Goal: Information Seeking & Learning: Find specific fact

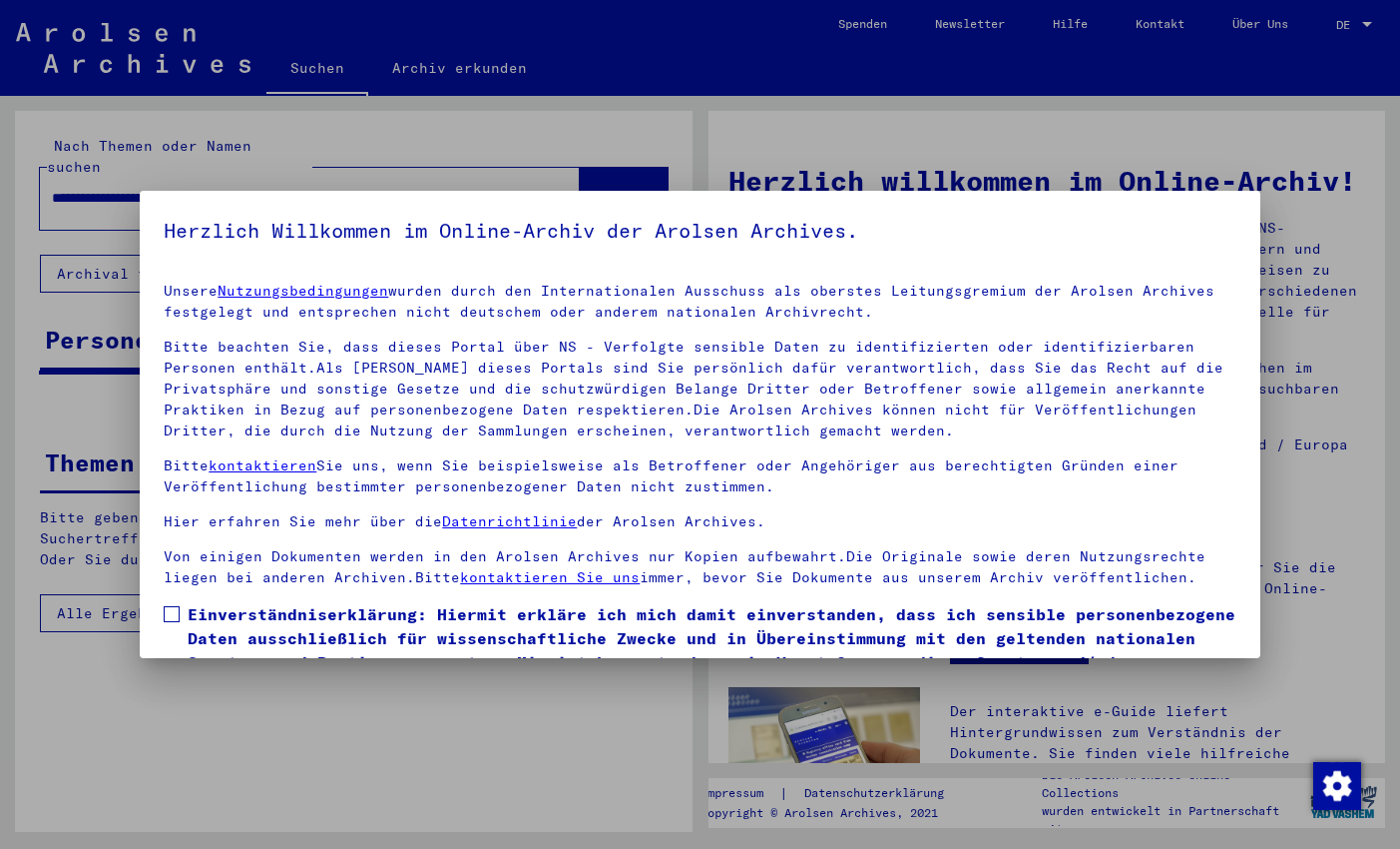
scroll to position [112, 0]
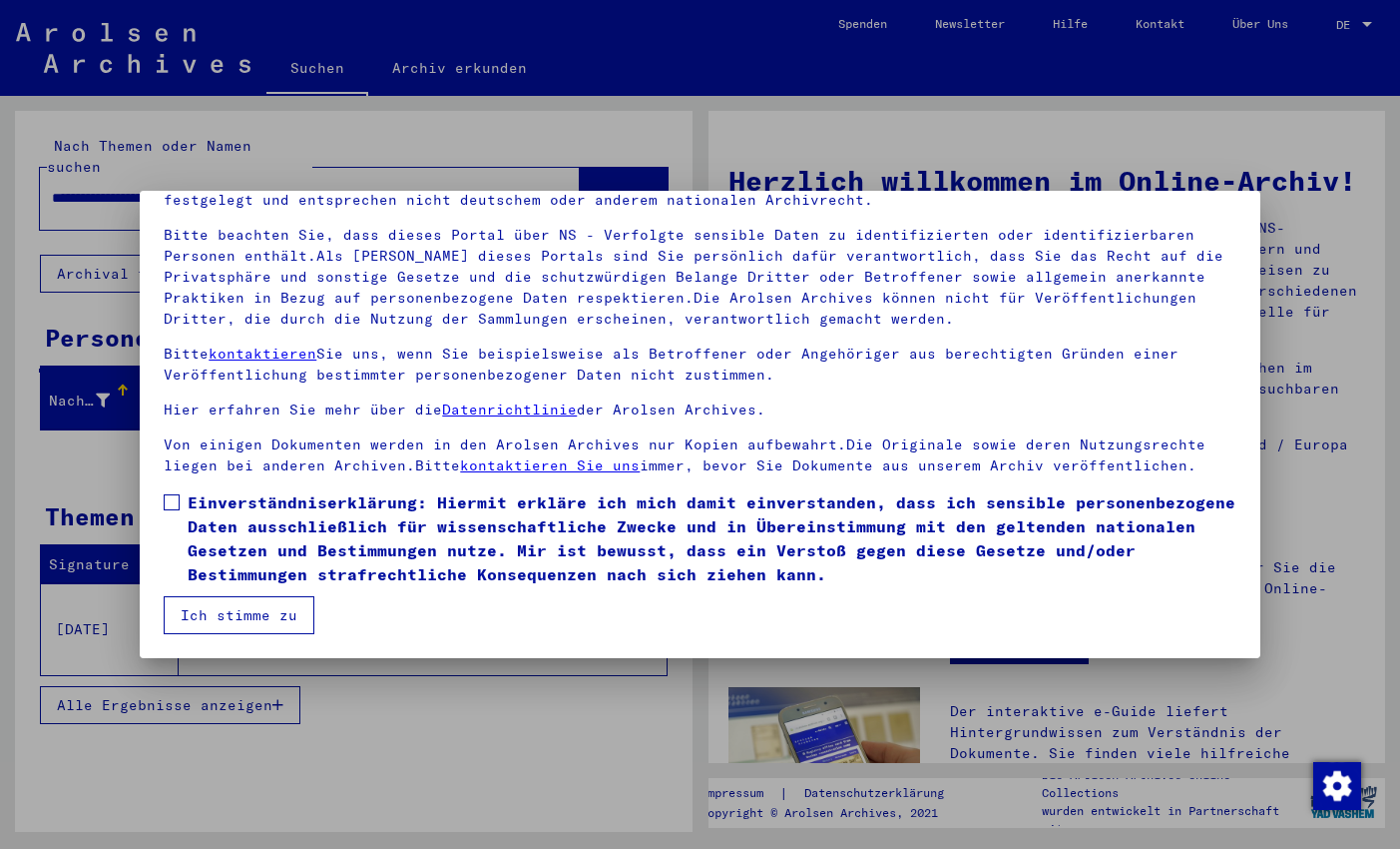
click at [175, 505] on span at bounding box center [172, 502] width 16 height 16
click at [233, 616] on button "Ich stimme zu" at bounding box center [239, 615] width 151 height 38
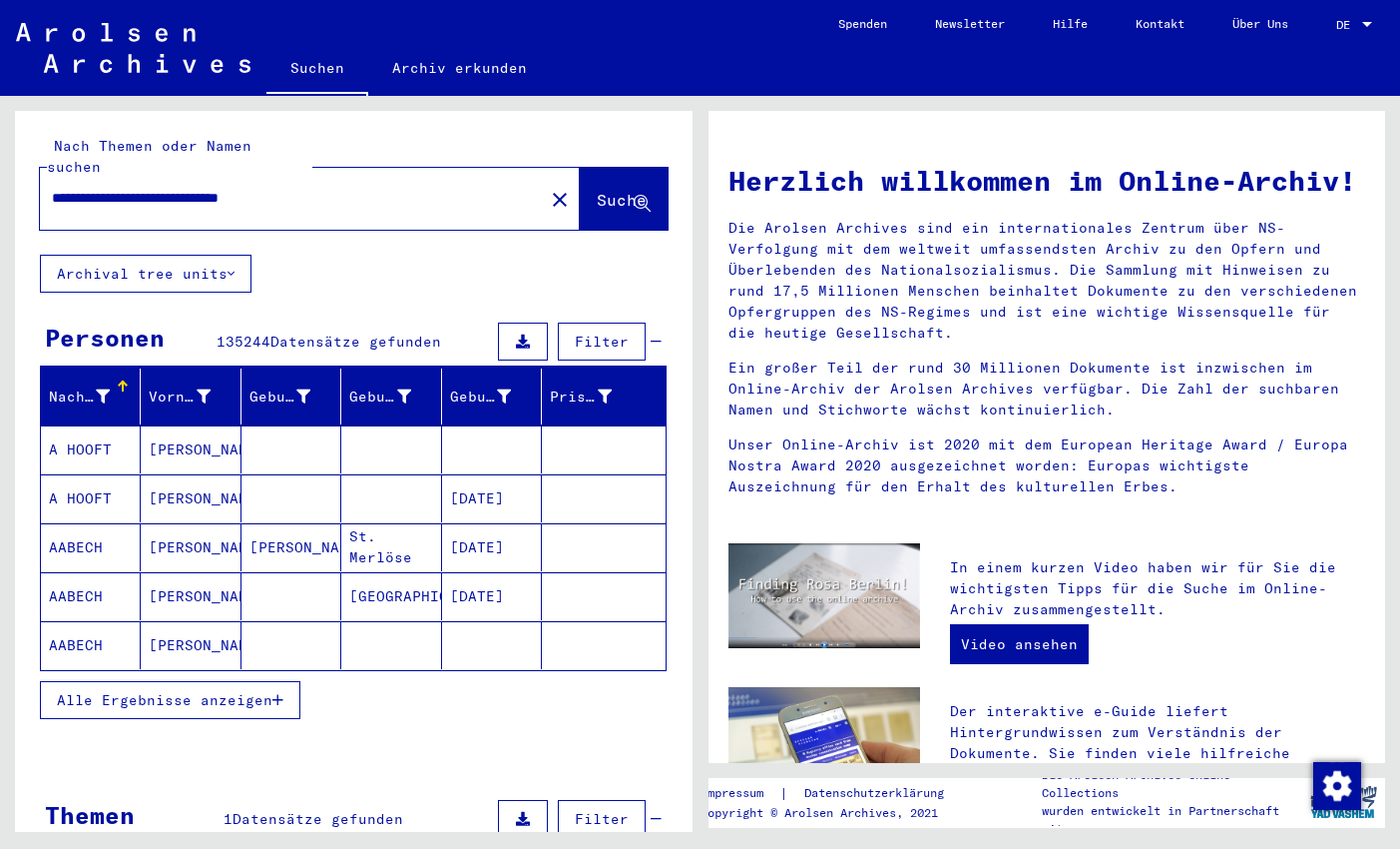
click at [365, 188] on div "**********" at bounding box center [280, 198] width 480 height 45
click at [369, 188] on input "**********" at bounding box center [286, 198] width 468 height 21
click at [361, 188] on input "**********" at bounding box center [286, 198] width 468 height 21
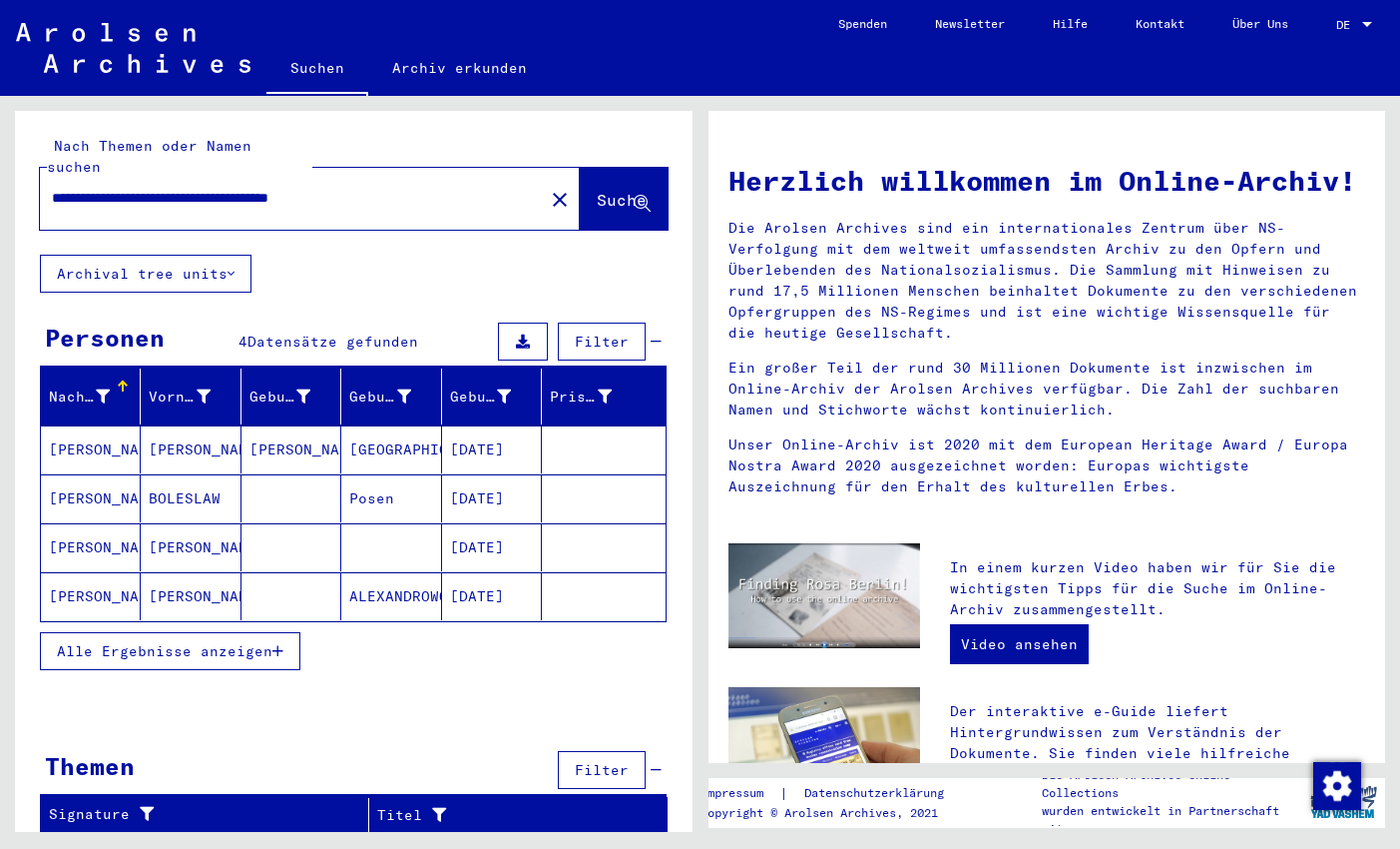
click at [272, 642] on span "Alle Ergebnisse anzeigen" at bounding box center [165, 651] width 216 height 18
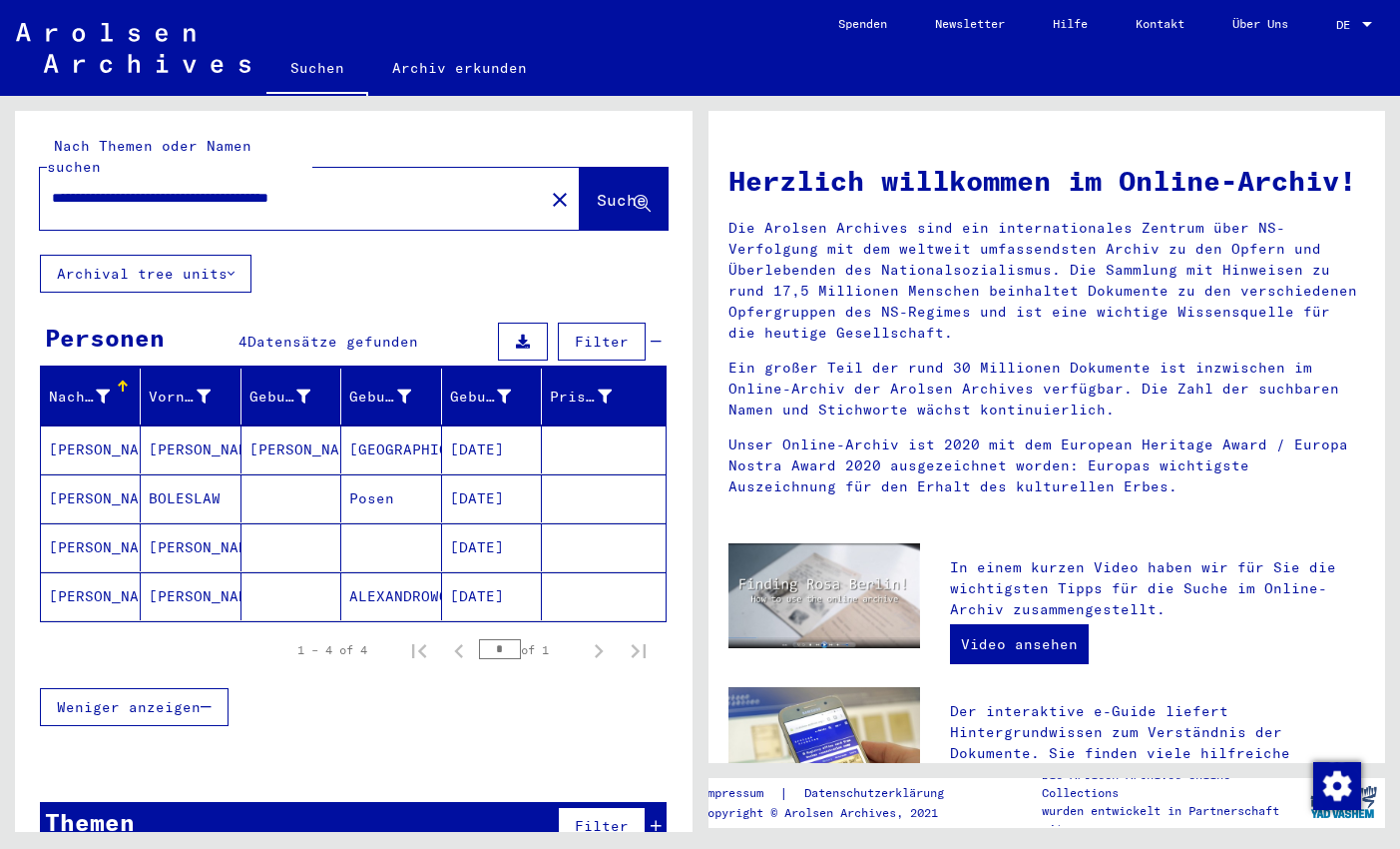
click at [213, 579] on mat-cell "[PERSON_NAME]" at bounding box center [191, 596] width 100 height 48
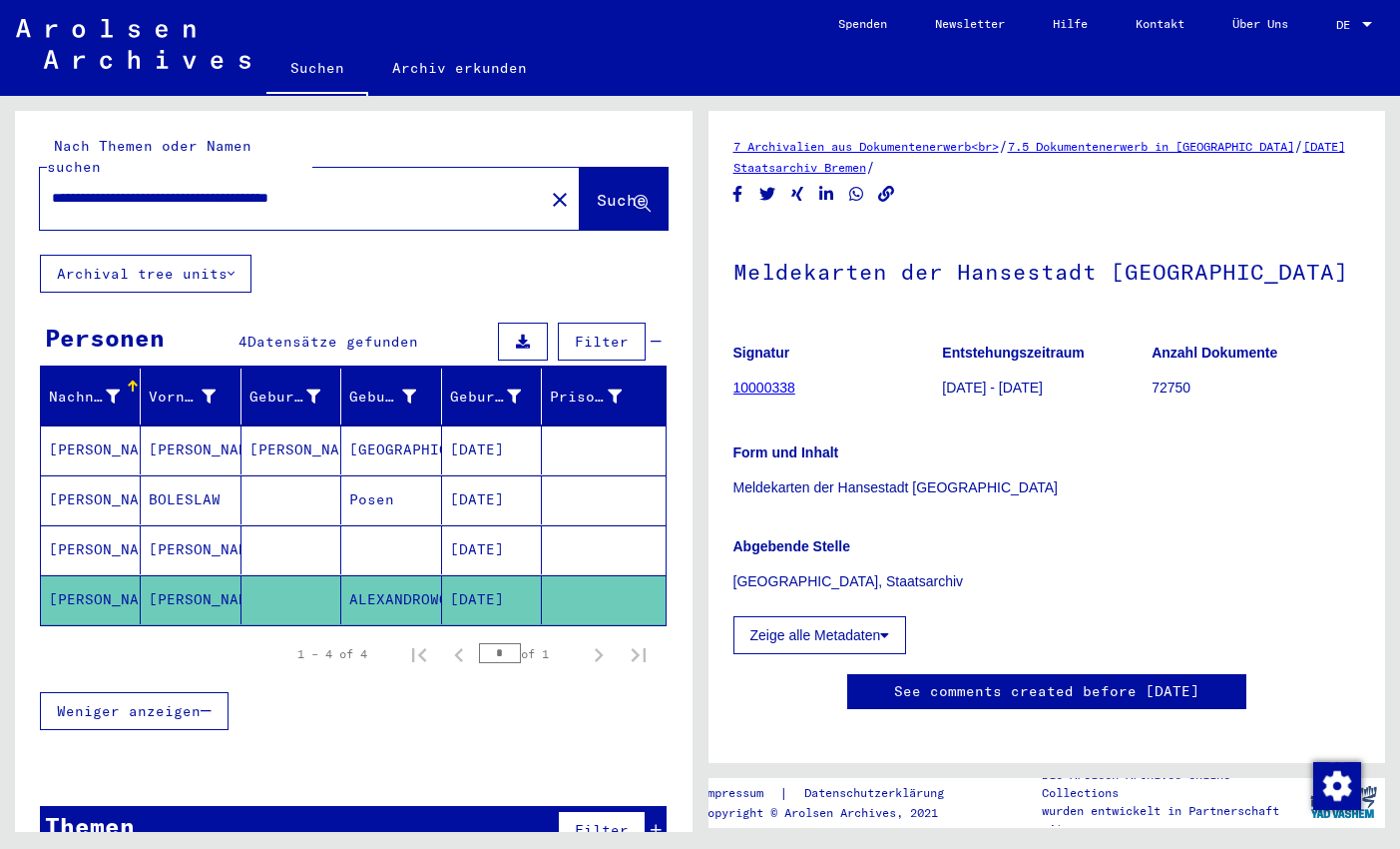
click at [186, 528] on mat-cell "[PERSON_NAME]" at bounding box center [191, 549] width 100 height 49
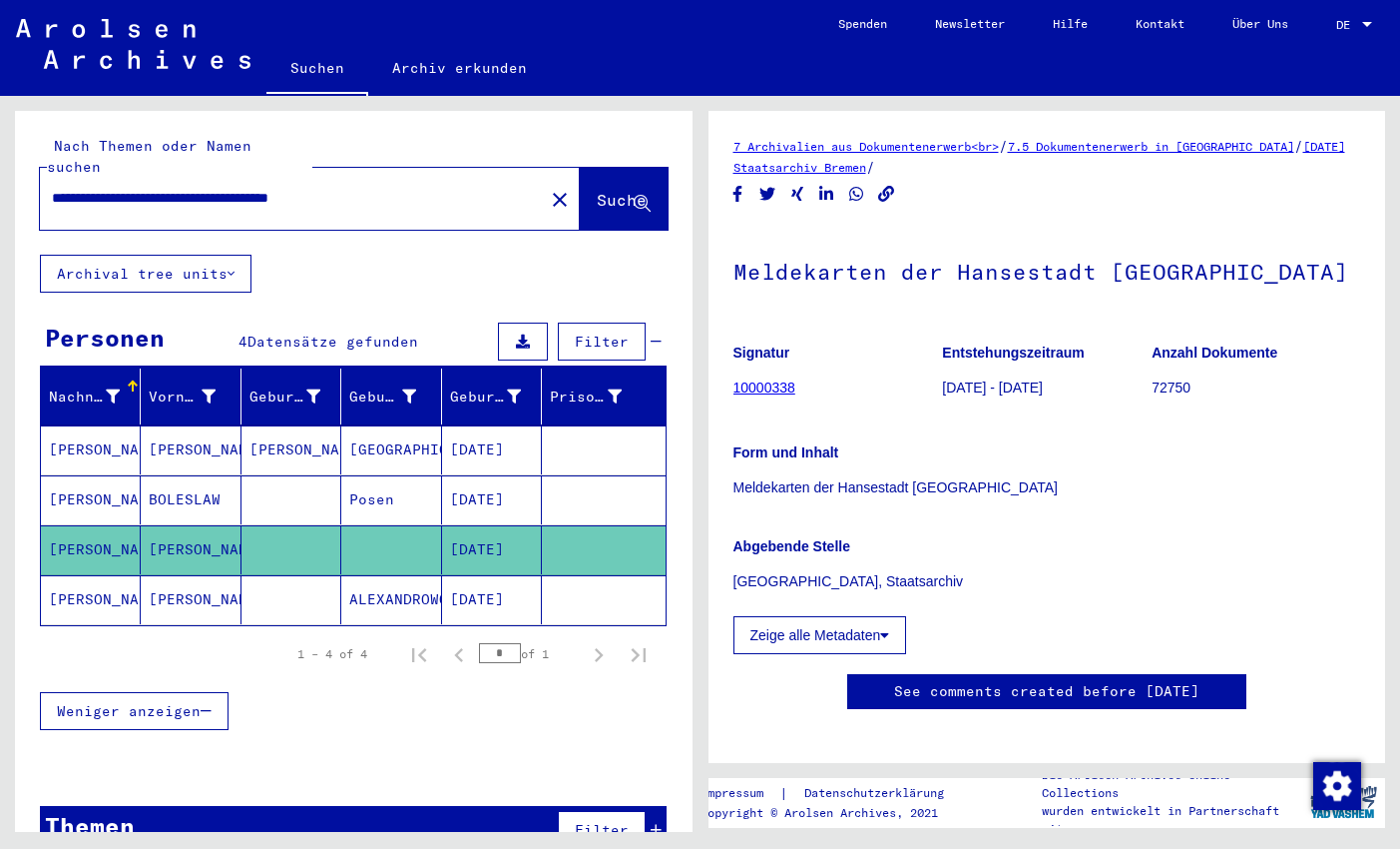
drag, startPoint x: 289, startPoint y: 178, endPoint x: -19, endPoint y: 170, distance: 308.1
click at [52, 188] on input "**********" at bounding box center [292, 198] width 480 height 21
click at [602, 190] on span "Suche" at bounding box center [622, 200] width 50 height 20
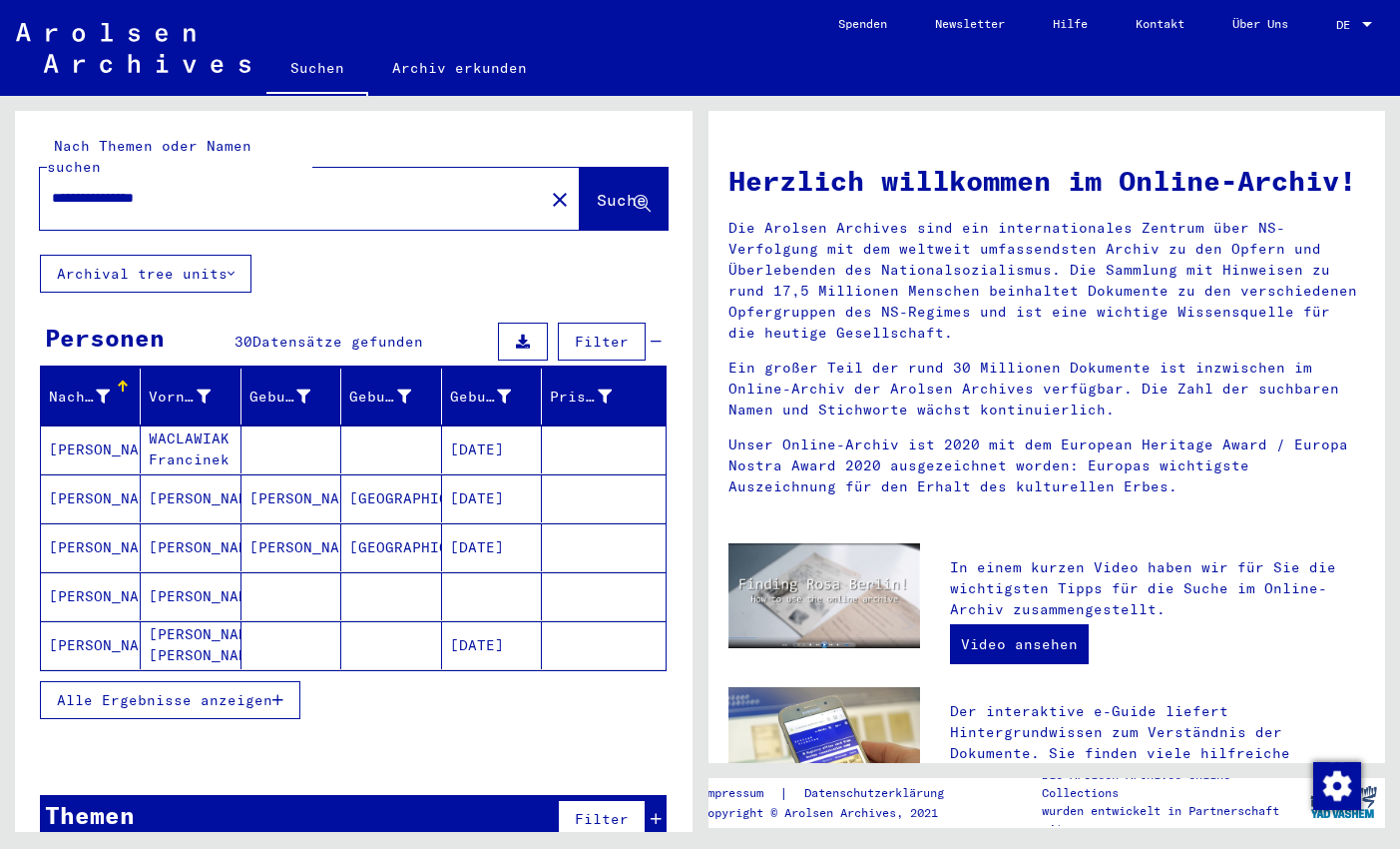
click at [281, 681] on button "Alle Ergebnisse anzeigen" at bounding box center [170, 700] width 261 height 38
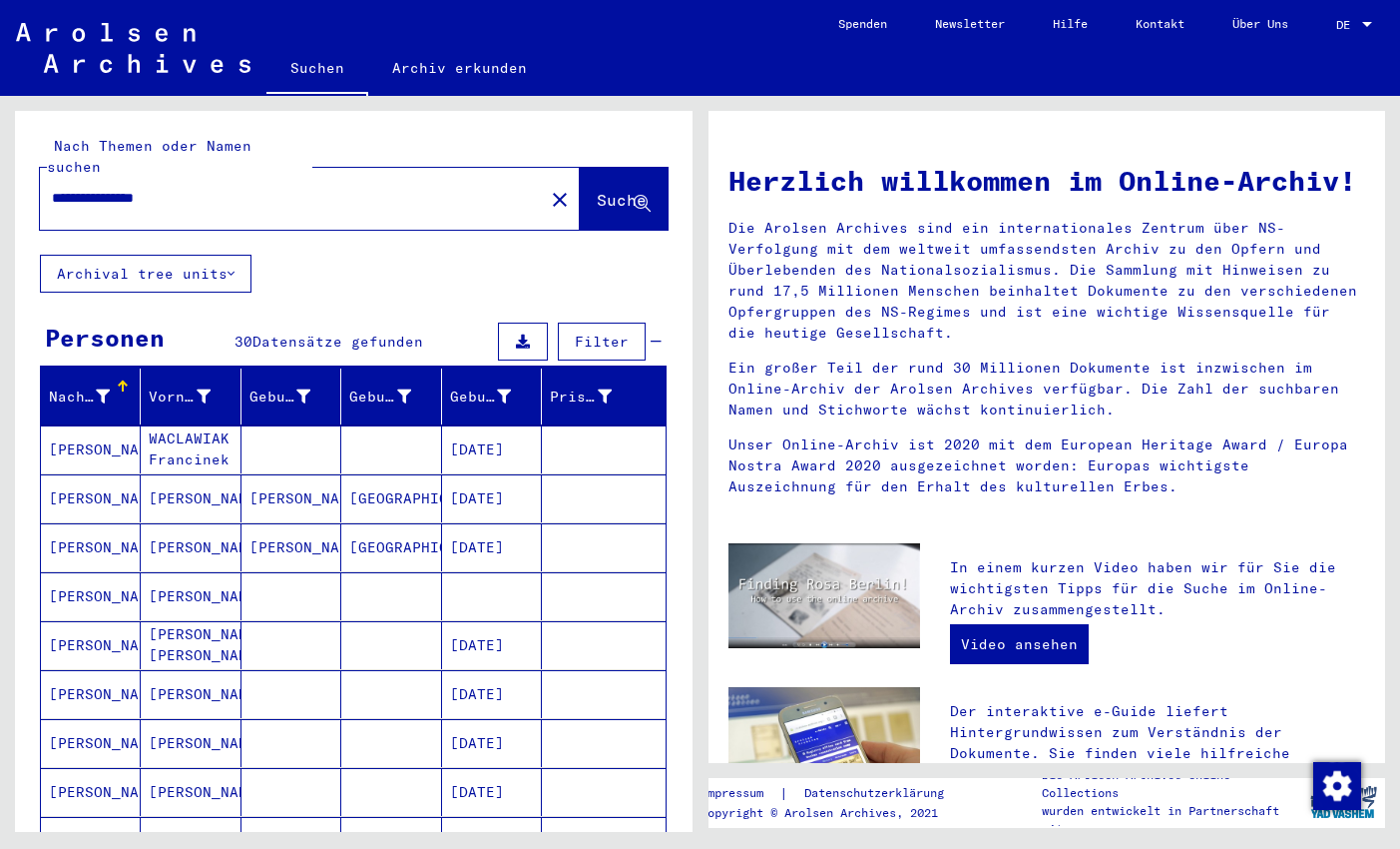
click at [219, 188] on input "**********" at bounding box center [286, 198] width 468 height 21
drag, startPoint x: 115, startPoint y: 176, endPoint x: 31, endPoint y: 182, distance: 84.2
click at [52, 188] on input "**********" at bounding box center [286, 198] width 468 height 21
type input "**********"
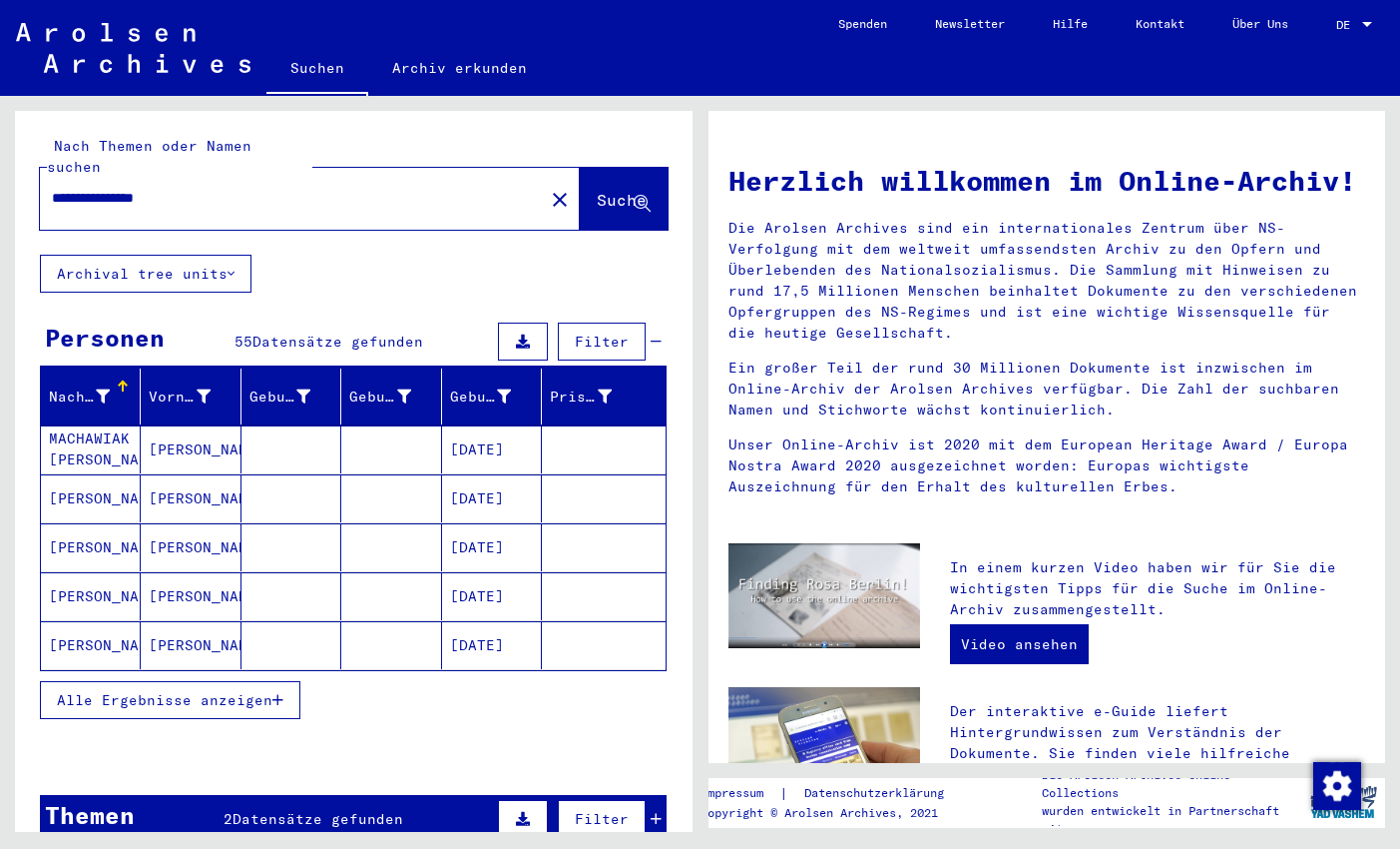
click at [282, 693] on icon "button" at bounding box center [278, 700] width 11 height 14
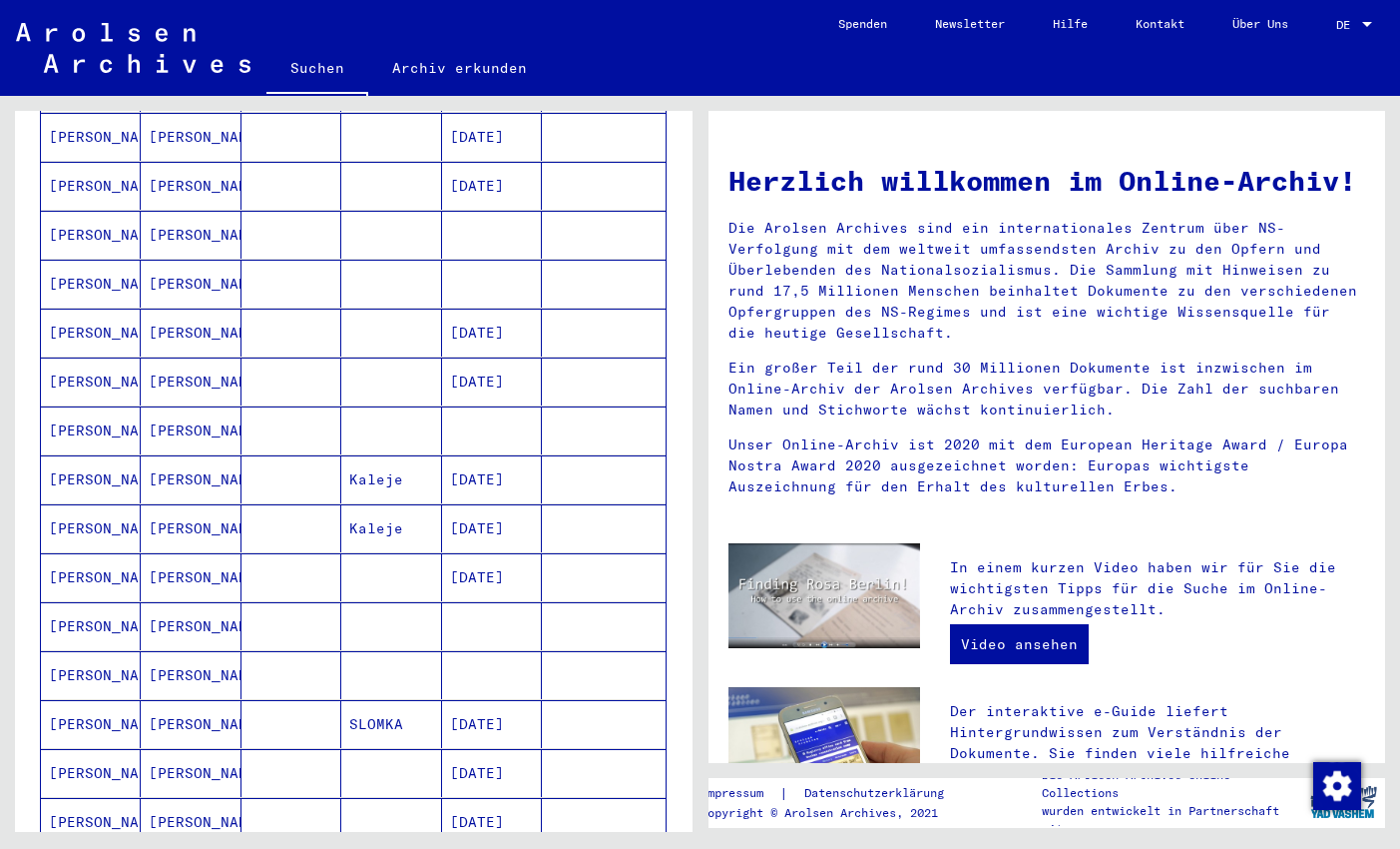
click at [371, 222] on mat-cell at bounding box center [391, 235] width 100 height 48
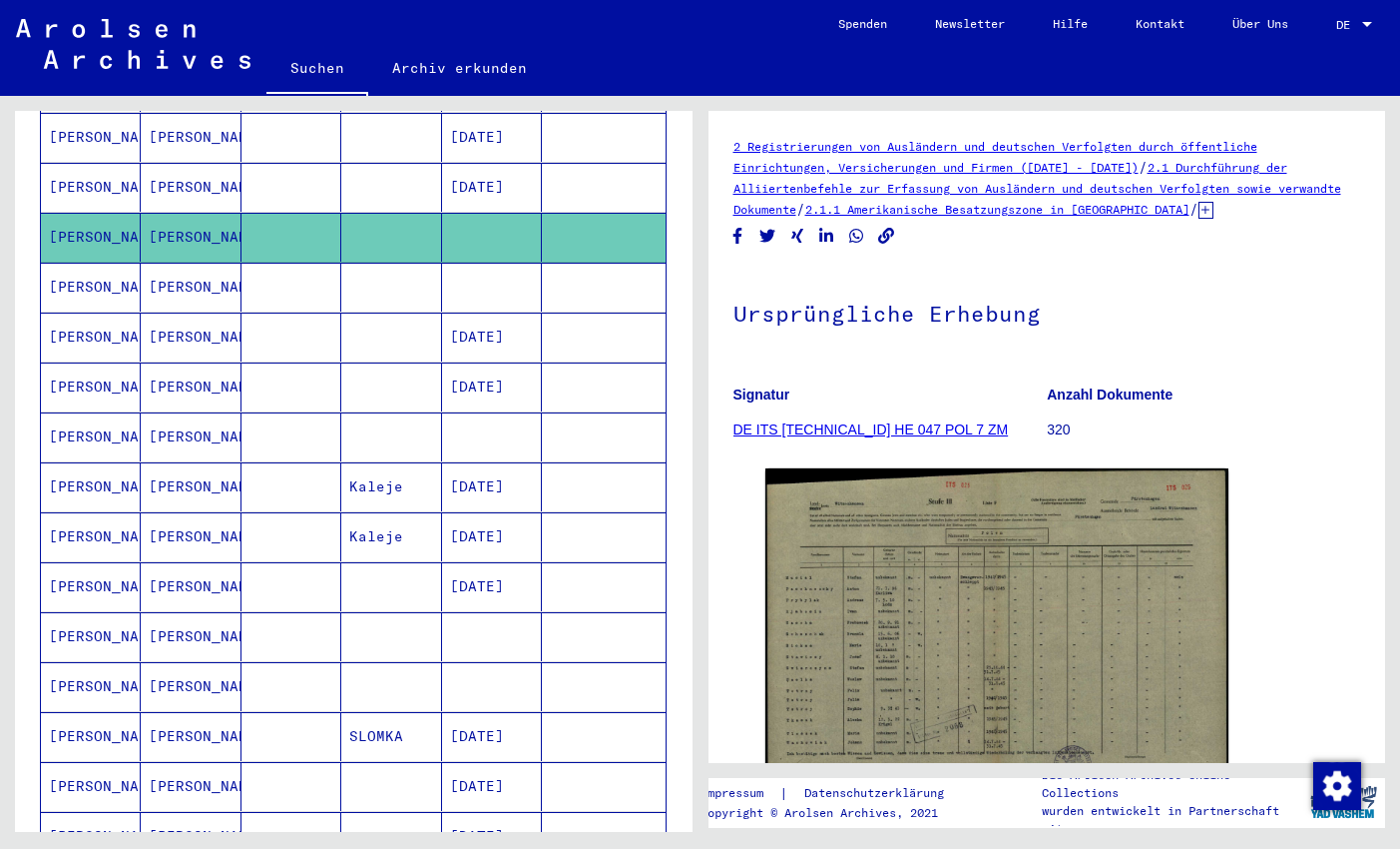
click at [380, 264] on mat-cell at bounding box center [391, 287] width 100 height 49
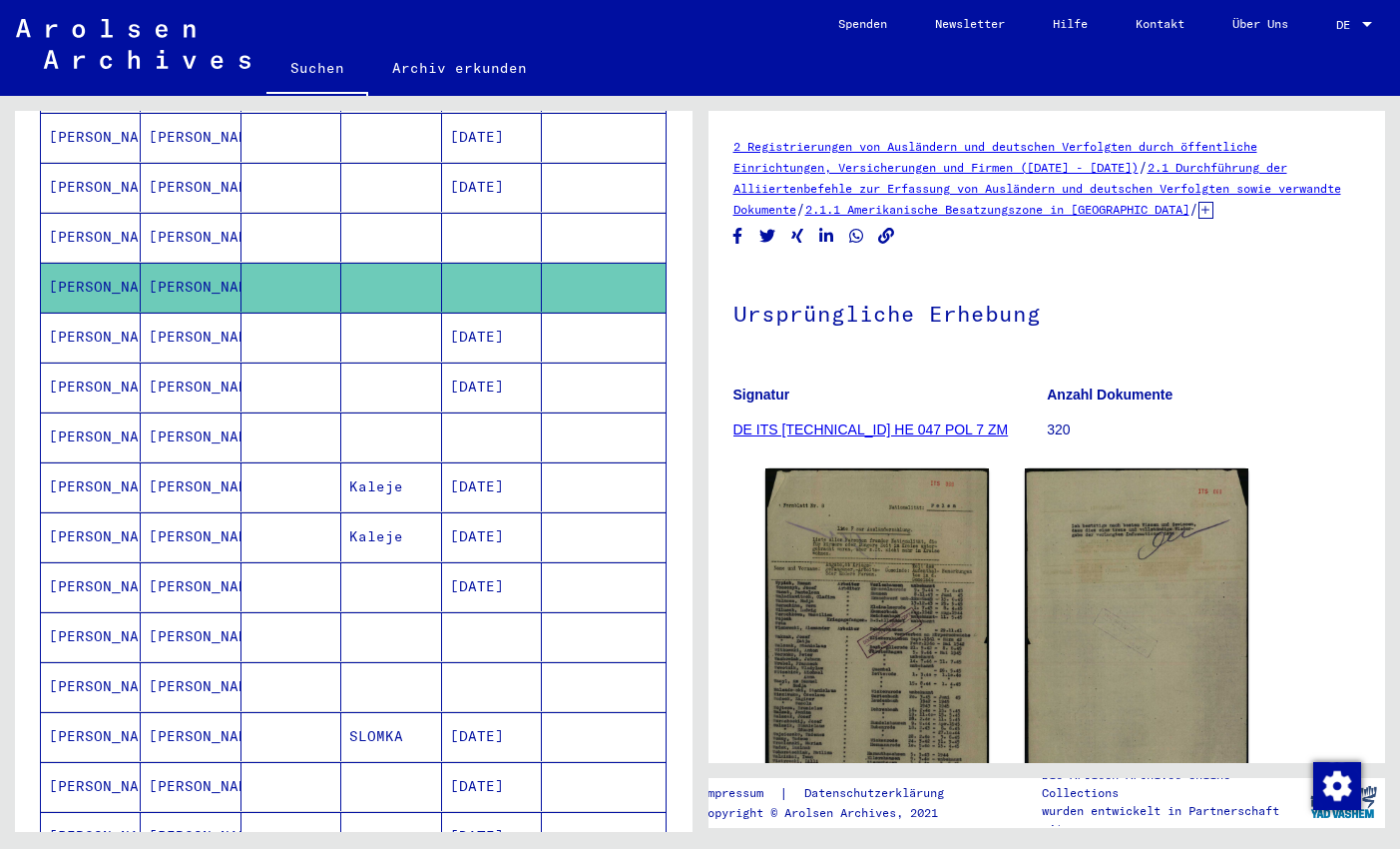
click at [519, 421] on mat-cell at bounding box center [492, 436] width 100 height 49
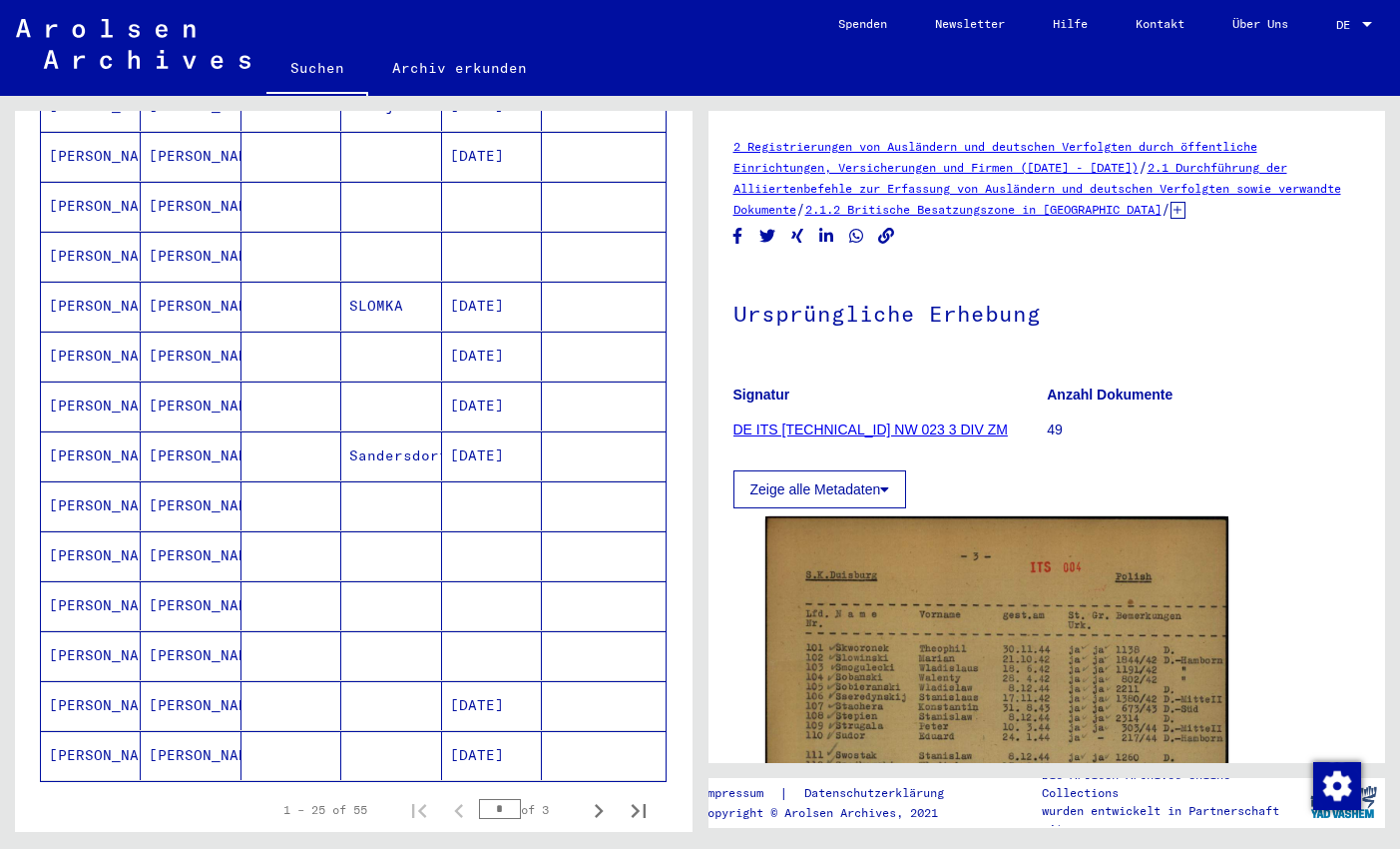
scroll to position [896, 0]
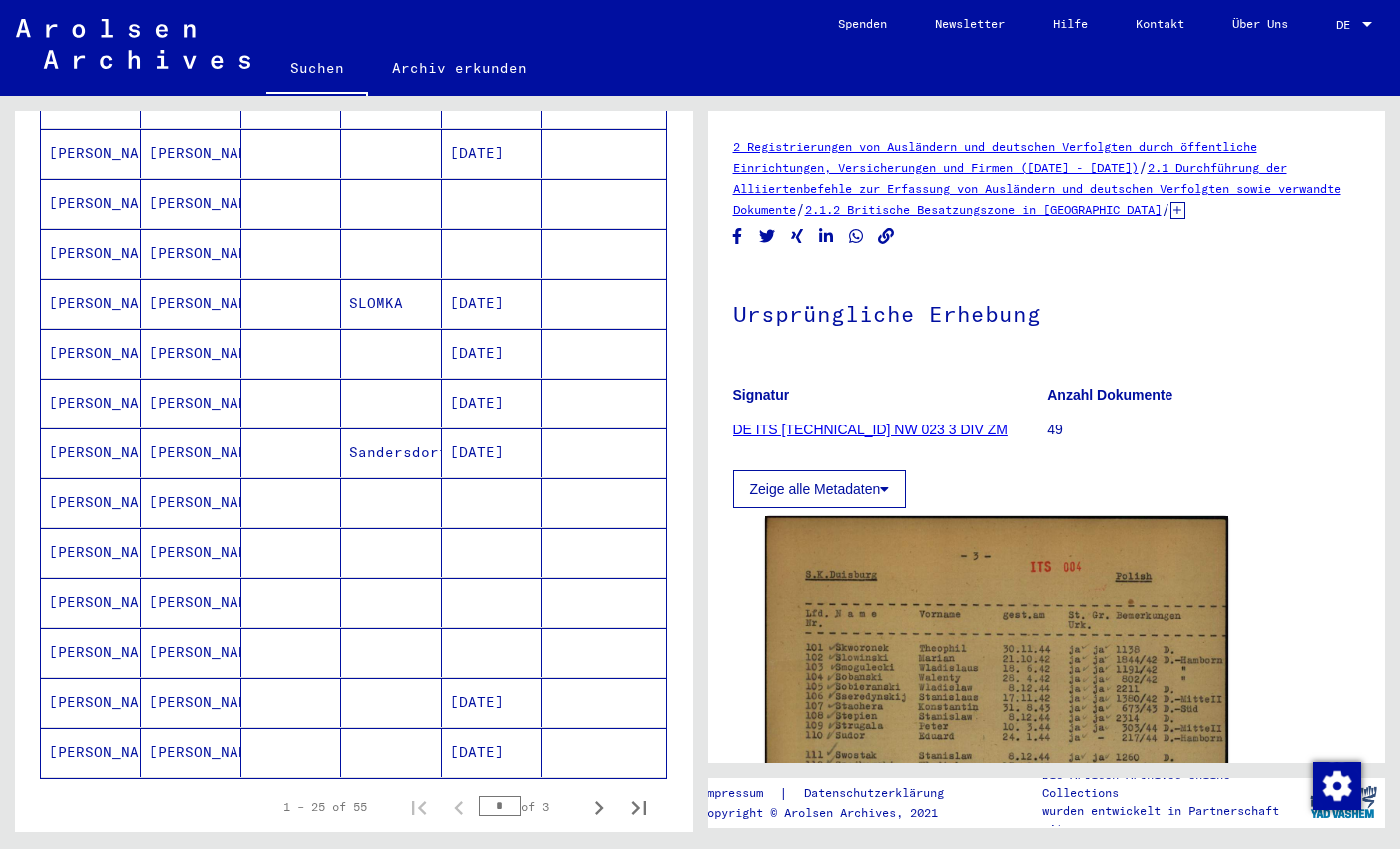
click at [417, 186] on mat-cell at bounding box center [391, 203] width 100 height 49
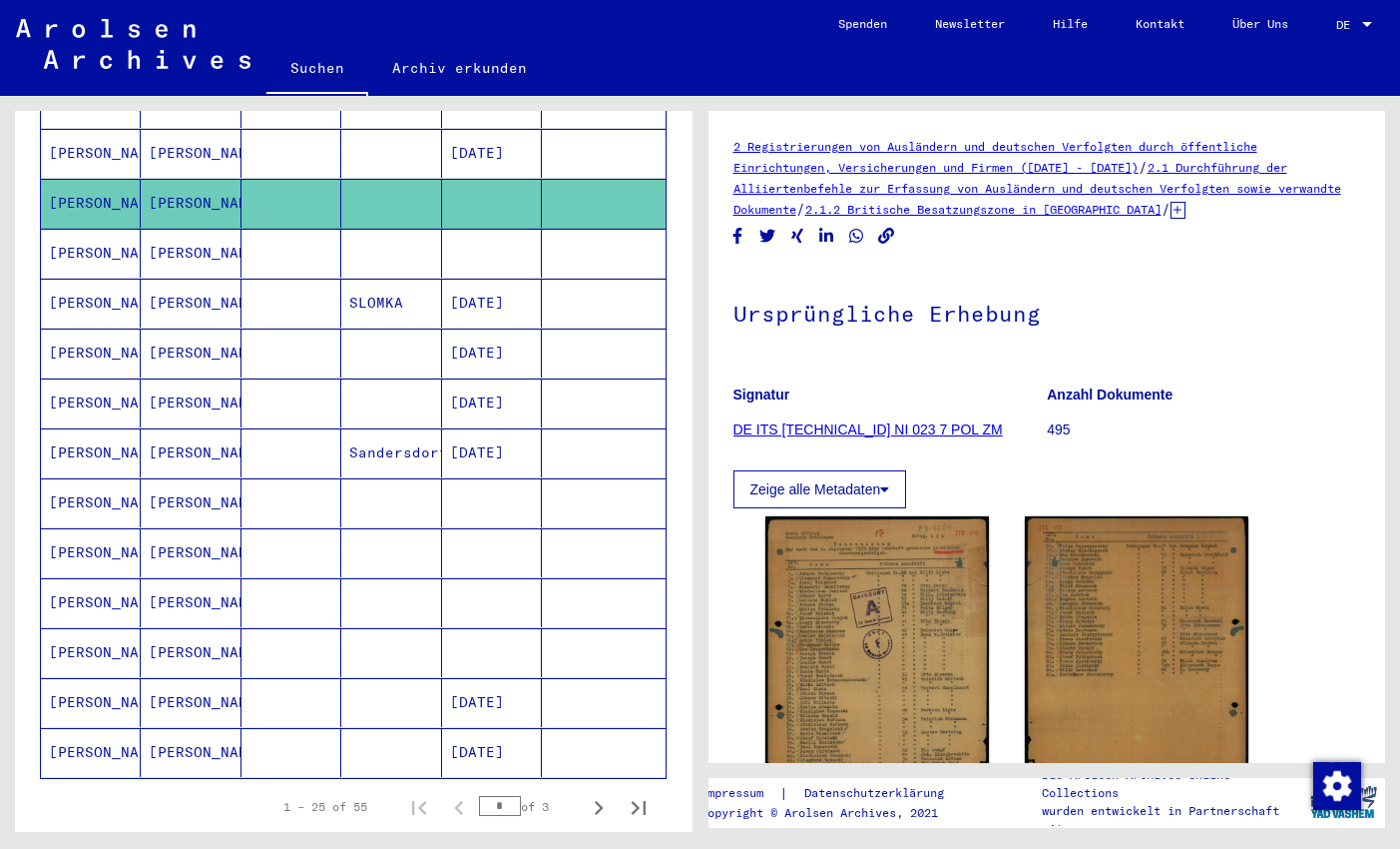
click at [417, 229] on mat-cell at bounding box center [391, 253] width 100 height 49
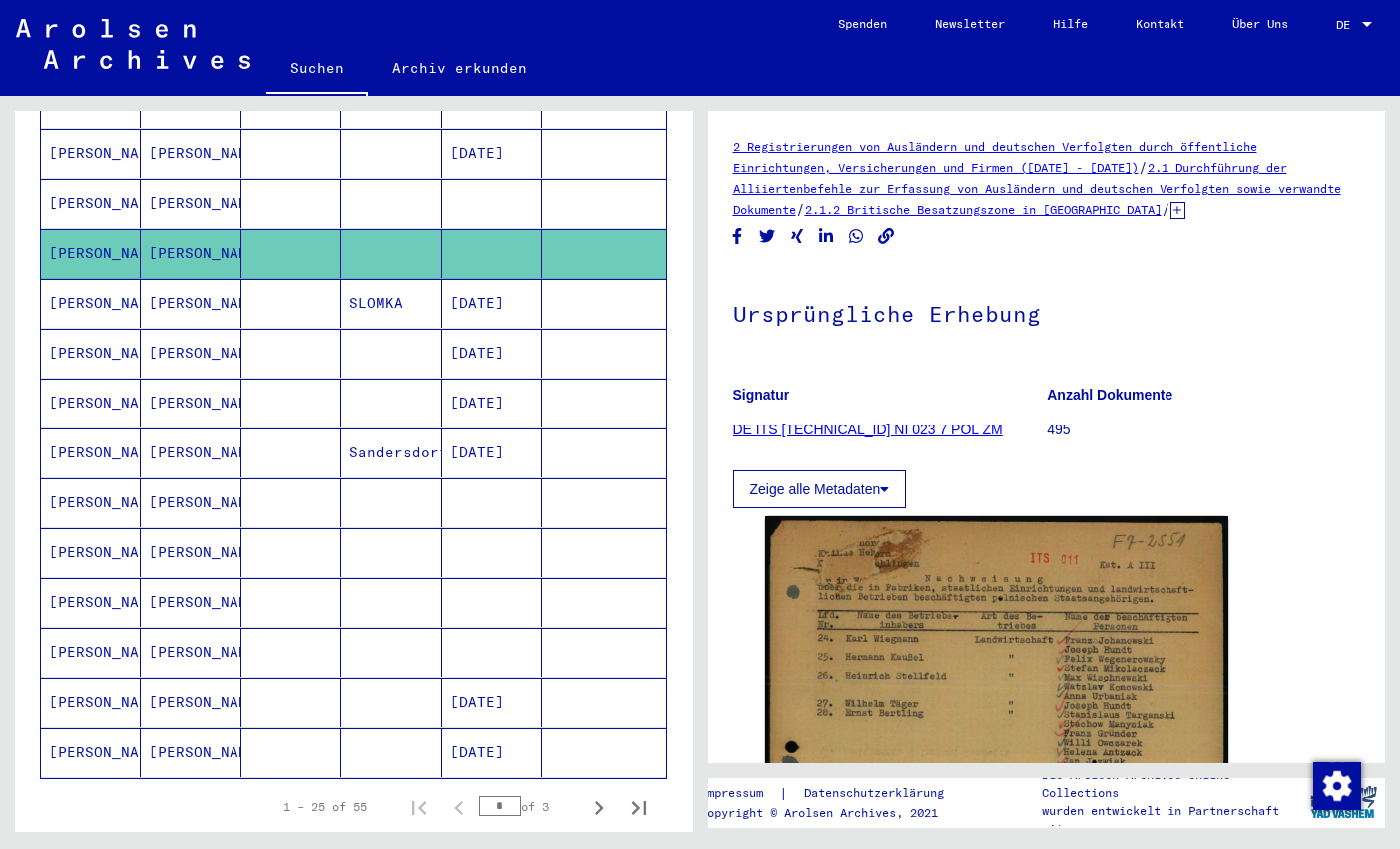
click at [522, 478] on mat-cell at bounding box center [492, 502] width 100 height 49
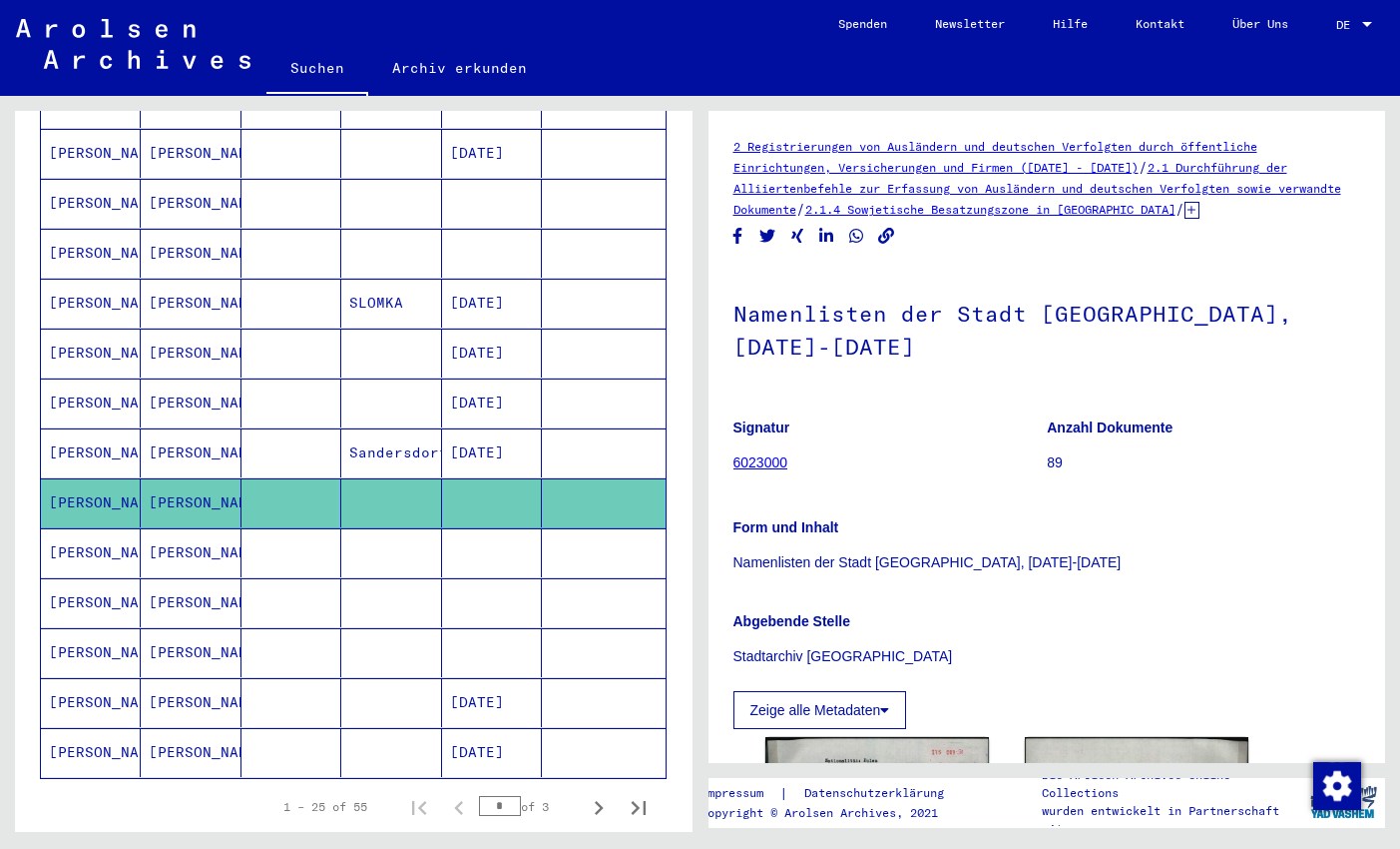
click at [502, 529] on mat-cell at bounding box center [492, 552] width 100 height 49
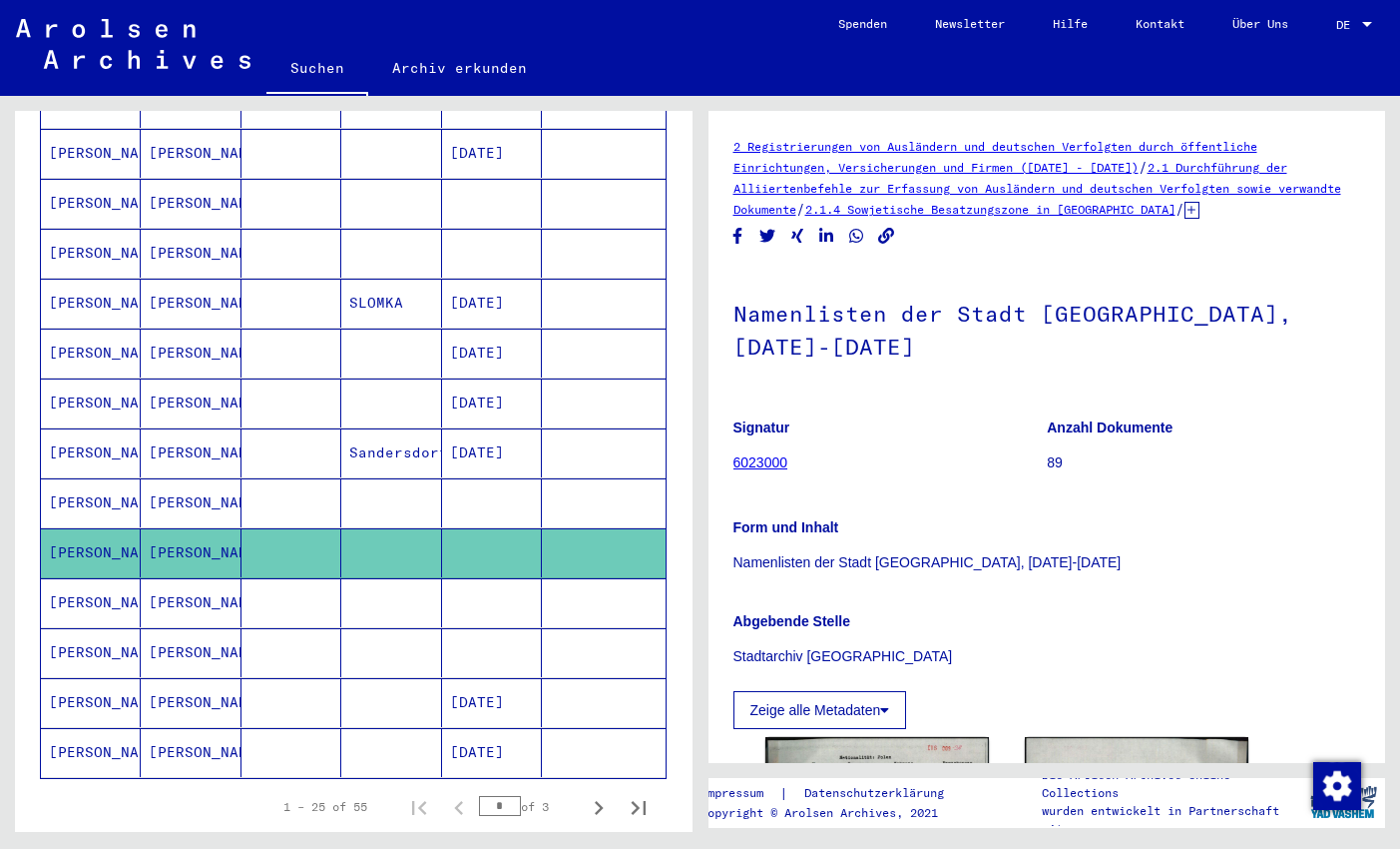
click at [519, 581] on mat-cell at bounding box center [492, 602] width 100 height 49
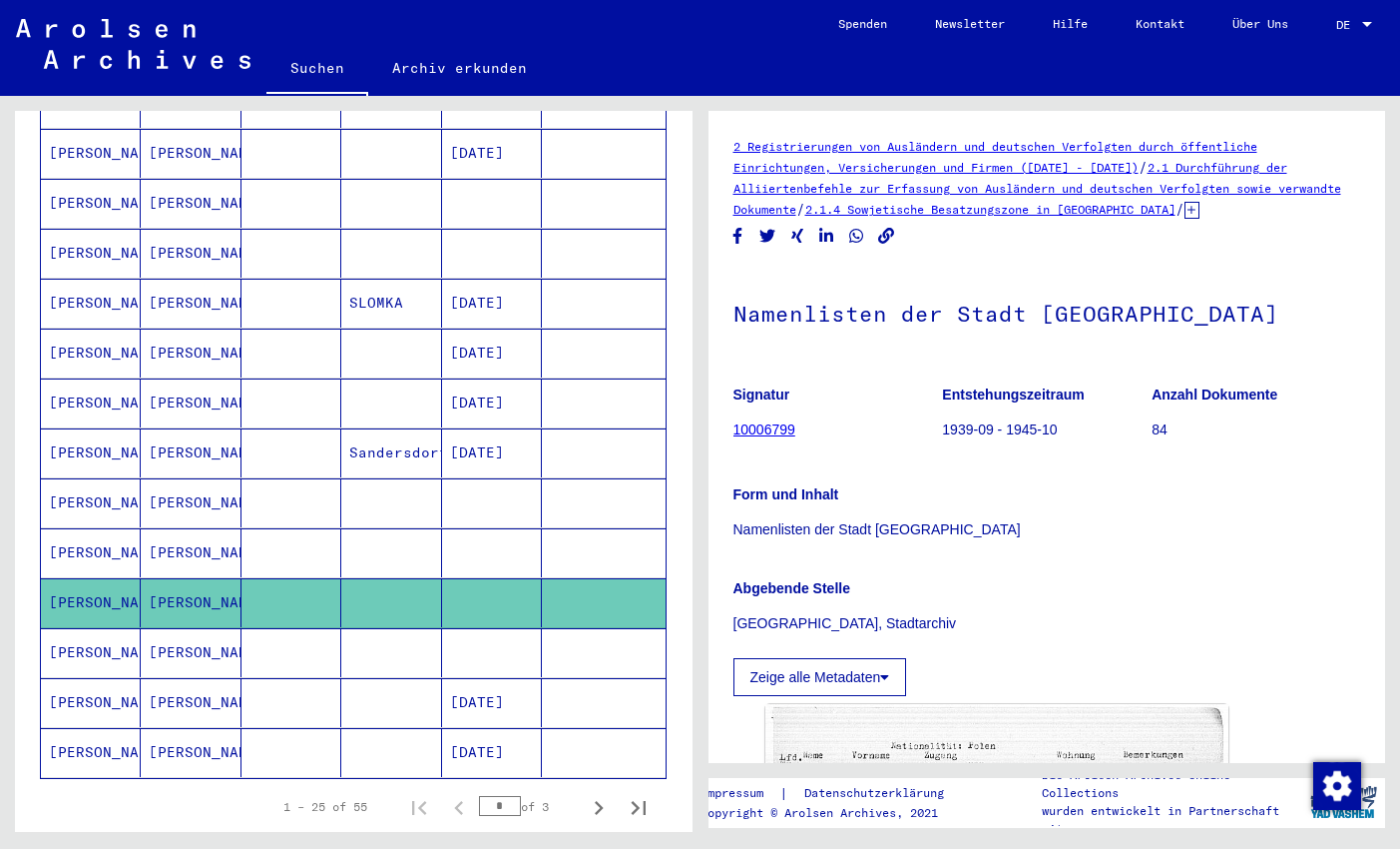
click at [506, 628] on mat-cell at bounding box center [492, 652] width 100 height 49
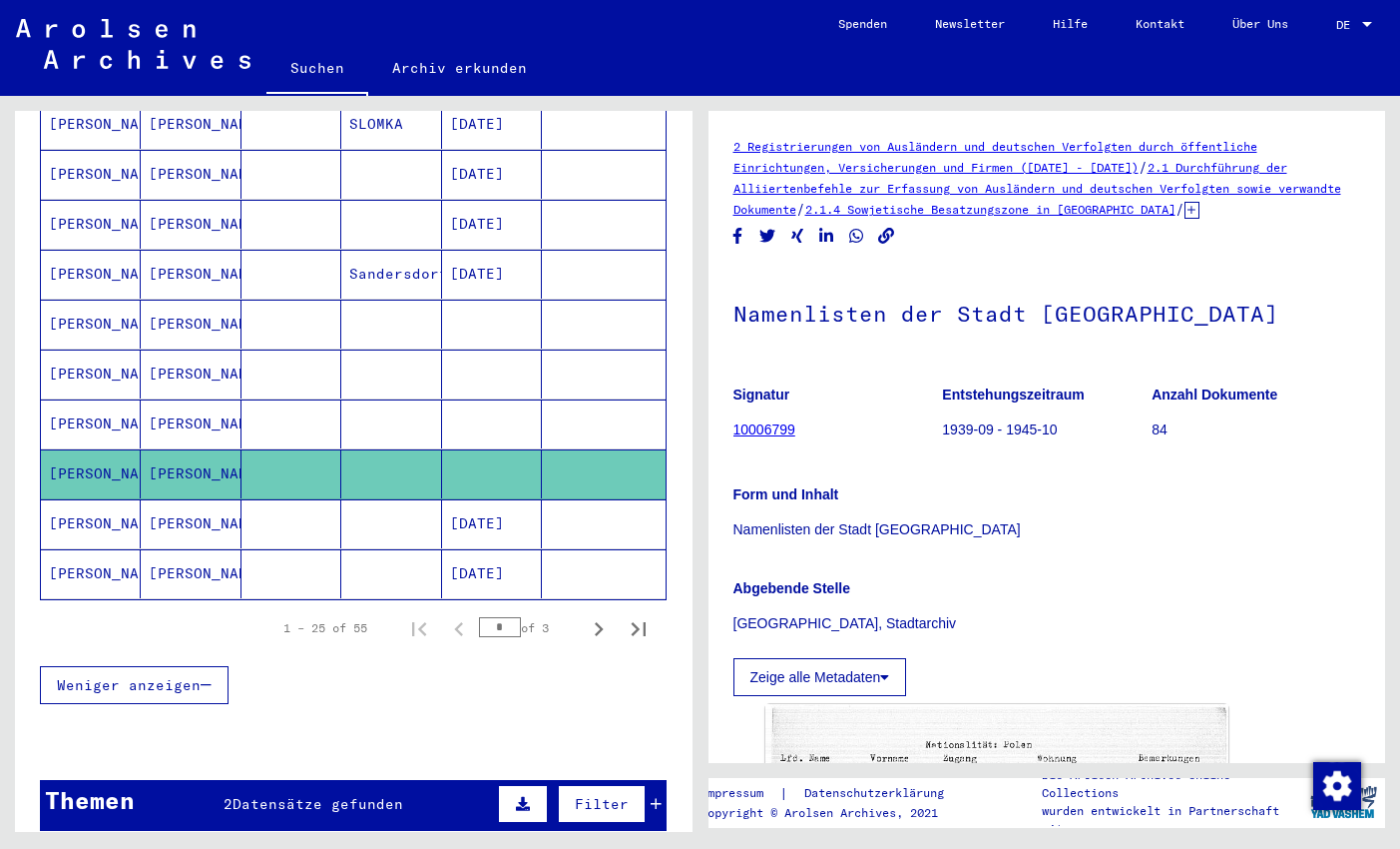
scroll to position [1153, 0]
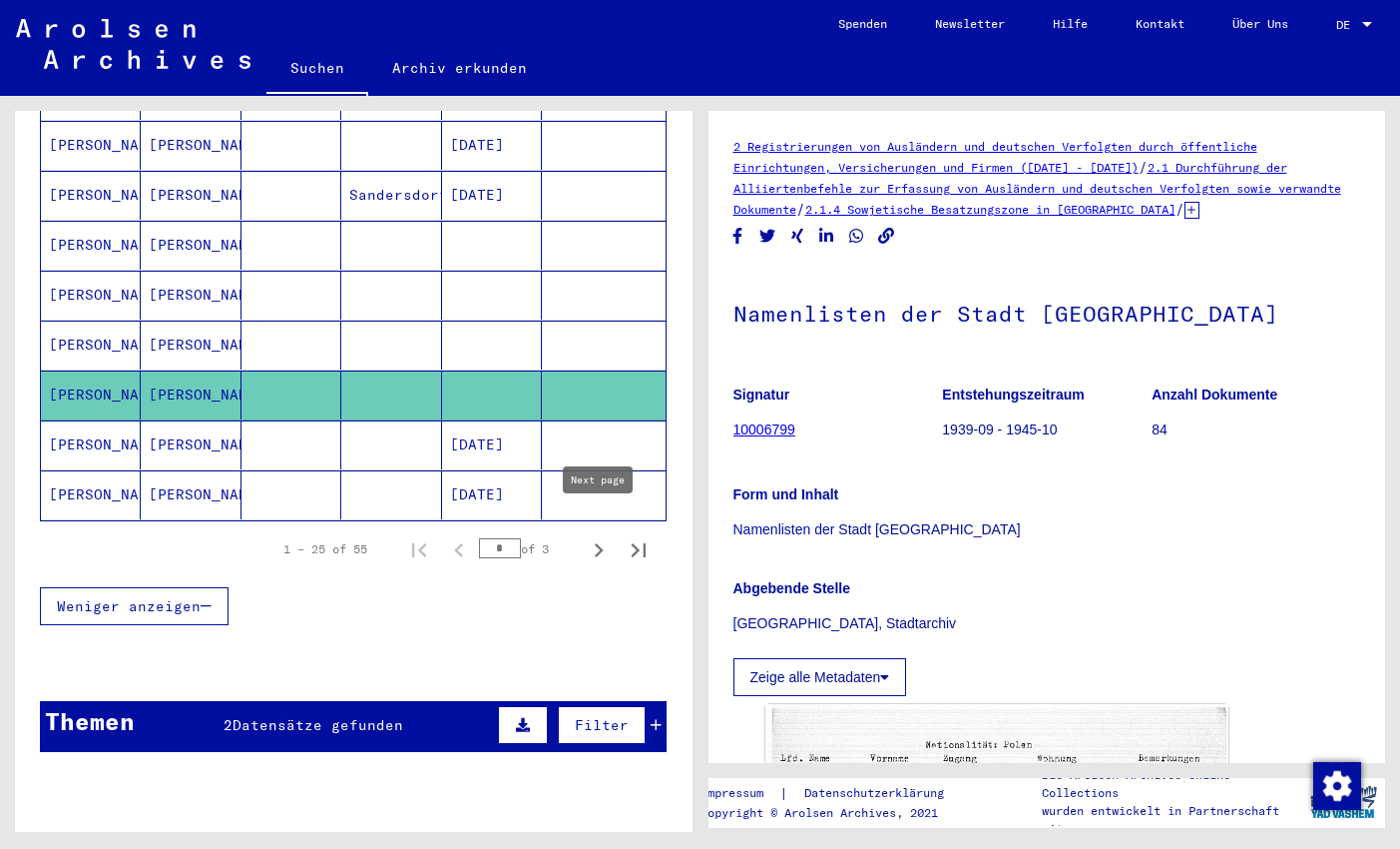
click at [602, 536] on icon "Next page" at bounding box center [599, 550] width 28 height 28
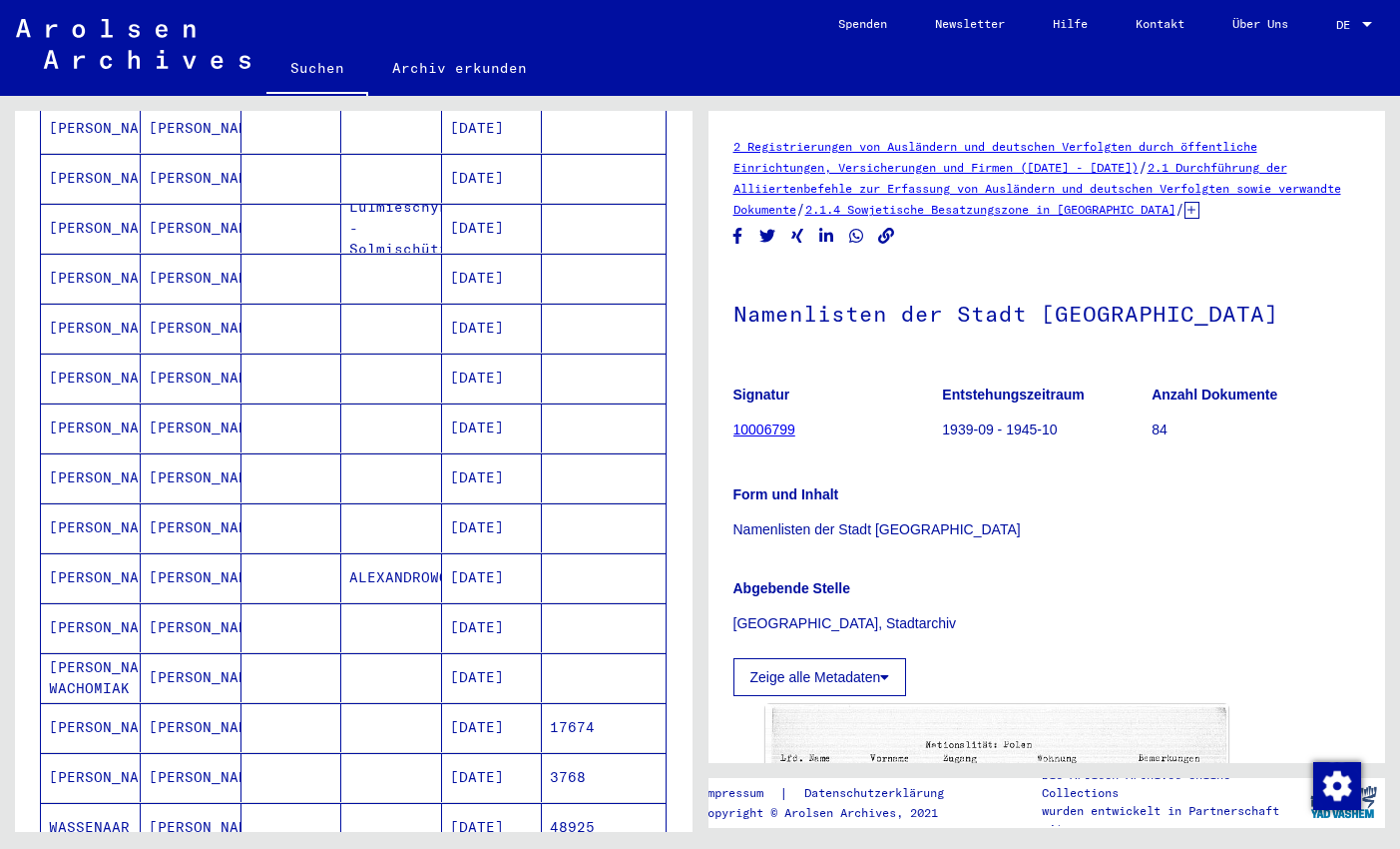
scroll to position [370, 0]
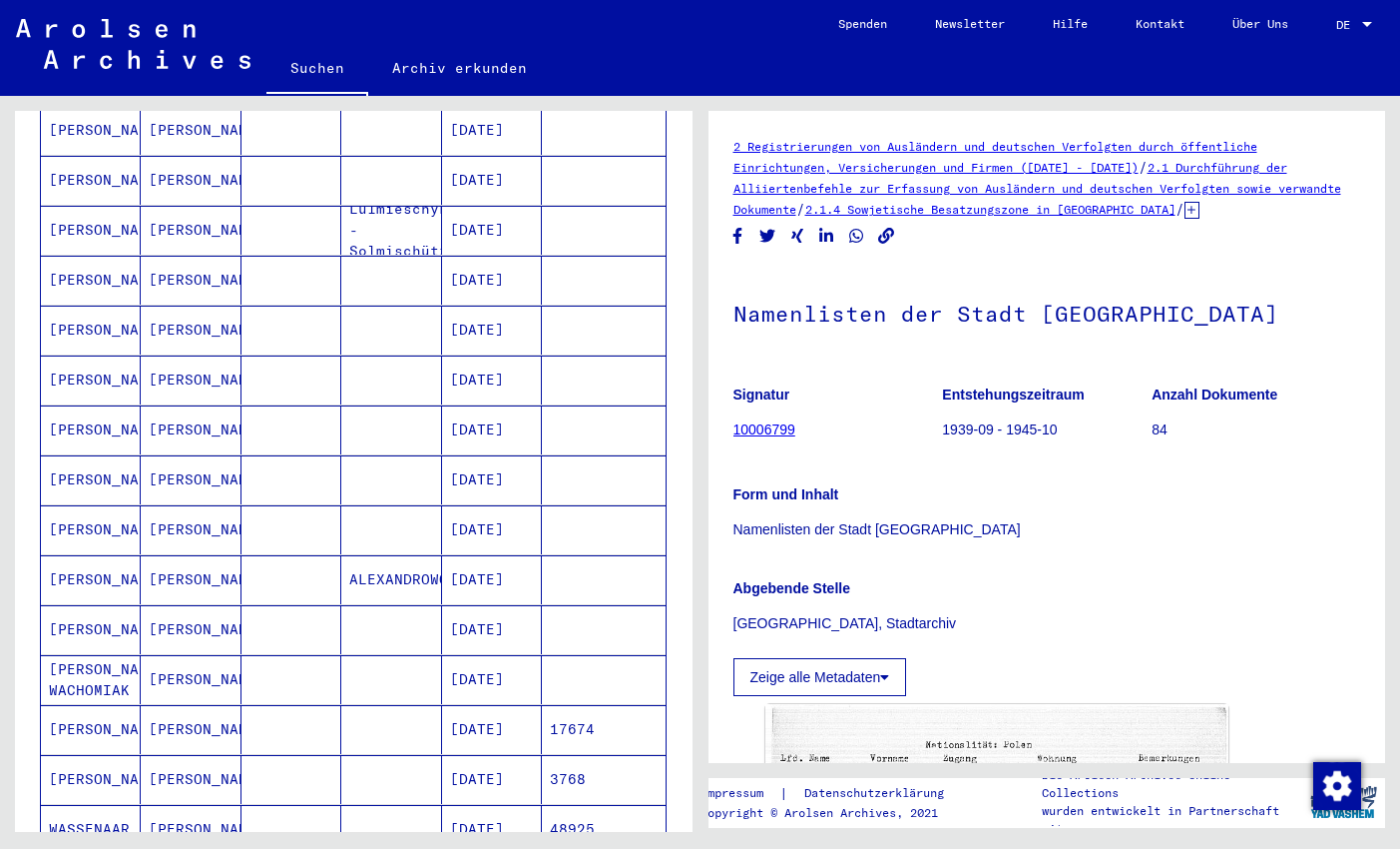
click at [520, 555] on mat-cell "[DATE]" at bounding box center [492, 579] width 100 height 49
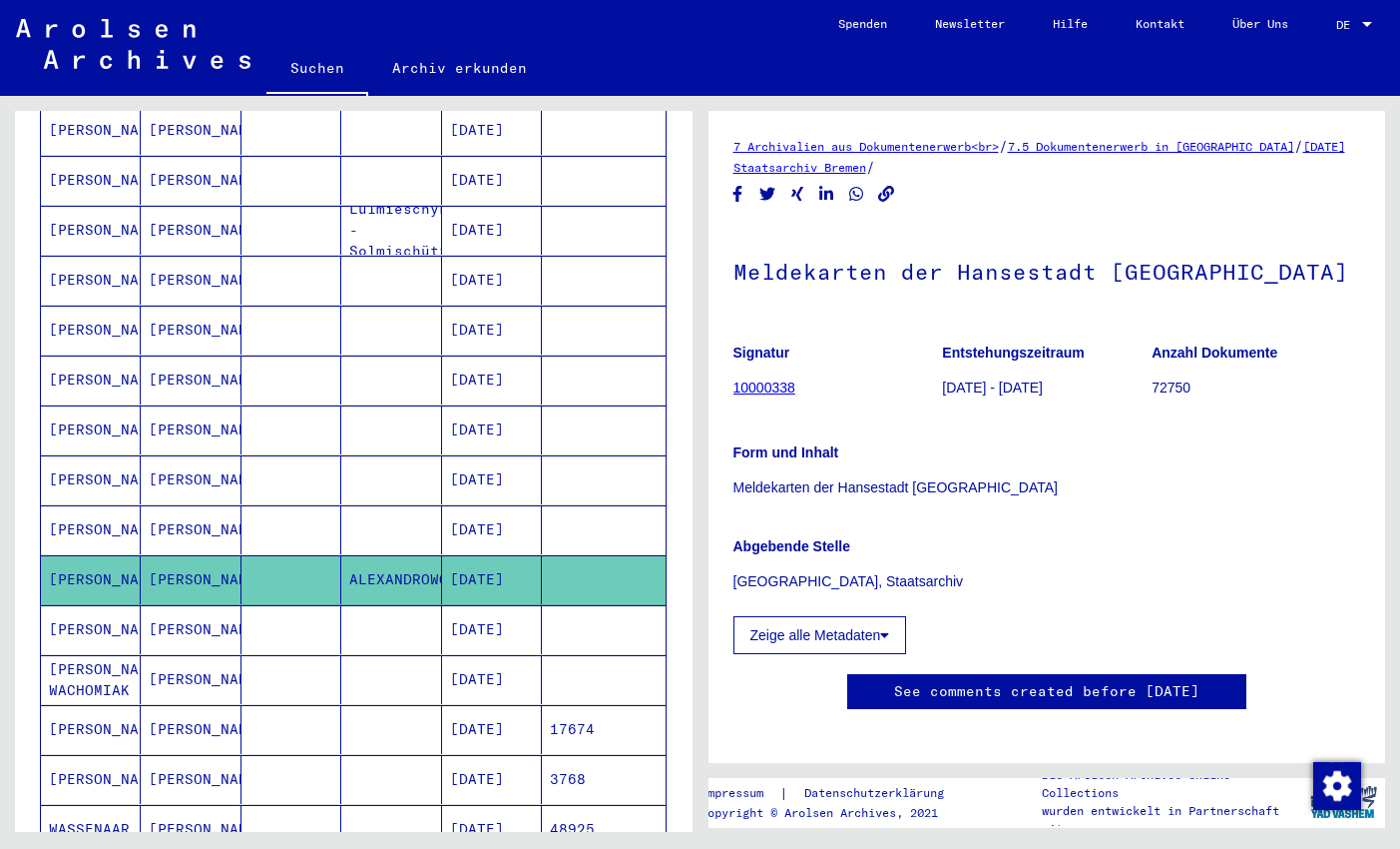
click at [495, 505] on mat-cell "[DATE]" at bounding box center [492, 529] width 100 height 49
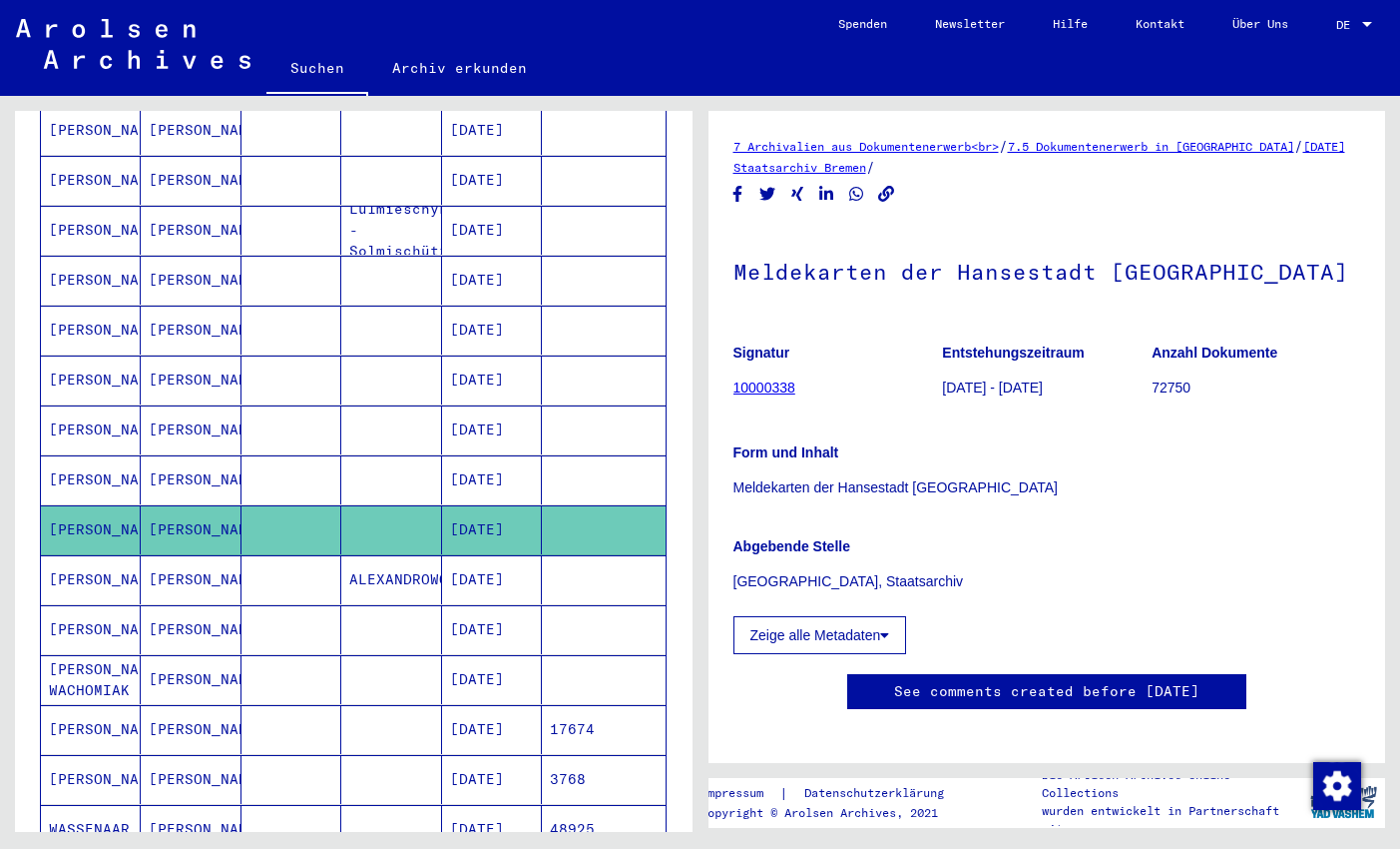
click at [513, 561] on mat-cell "[DATE]" at bounding box center [492, 579] width 100 height 49
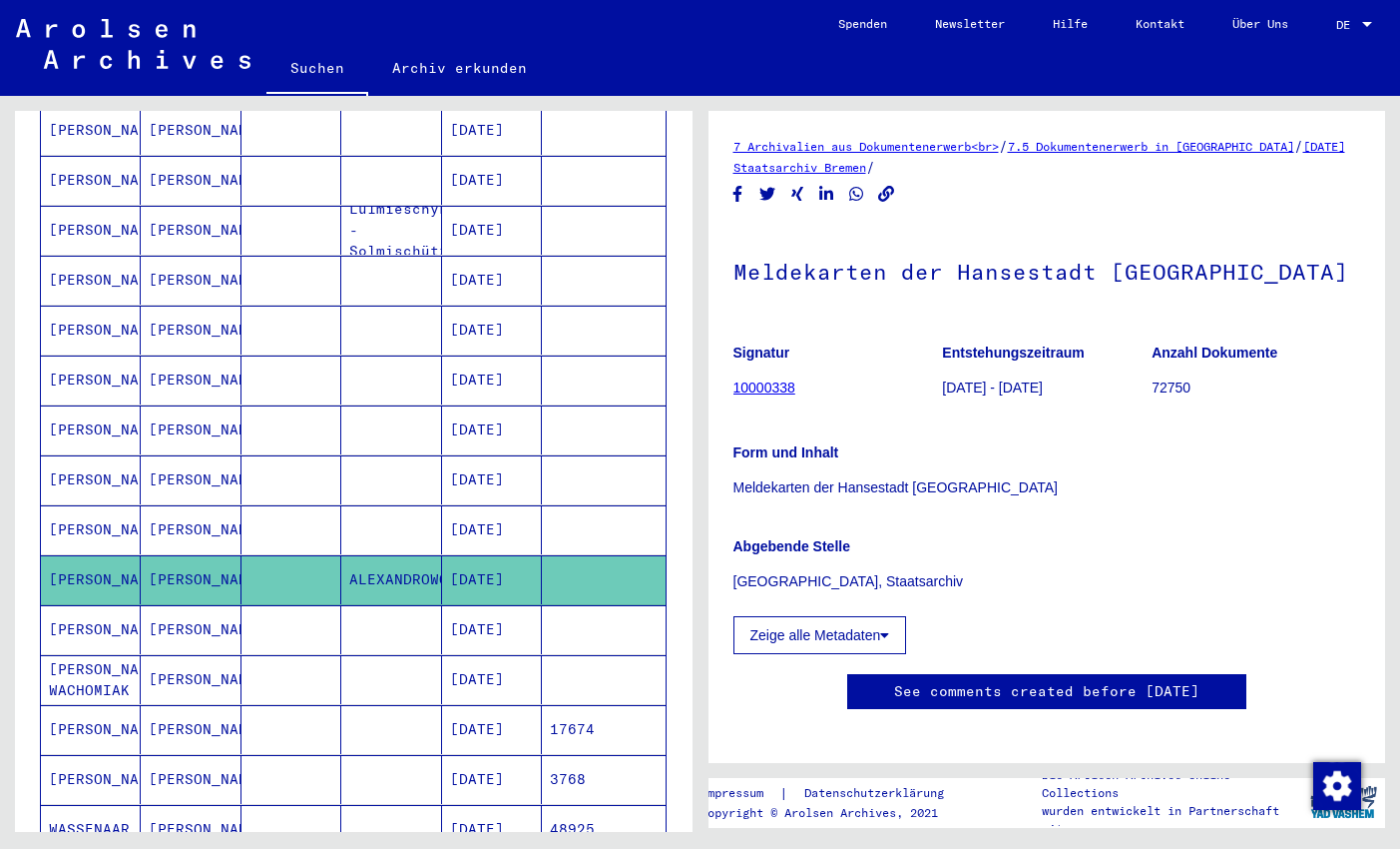
click at [509, 505] on mat-cell "[DATE]" at bounding box center [492, 529] width 100 height 49
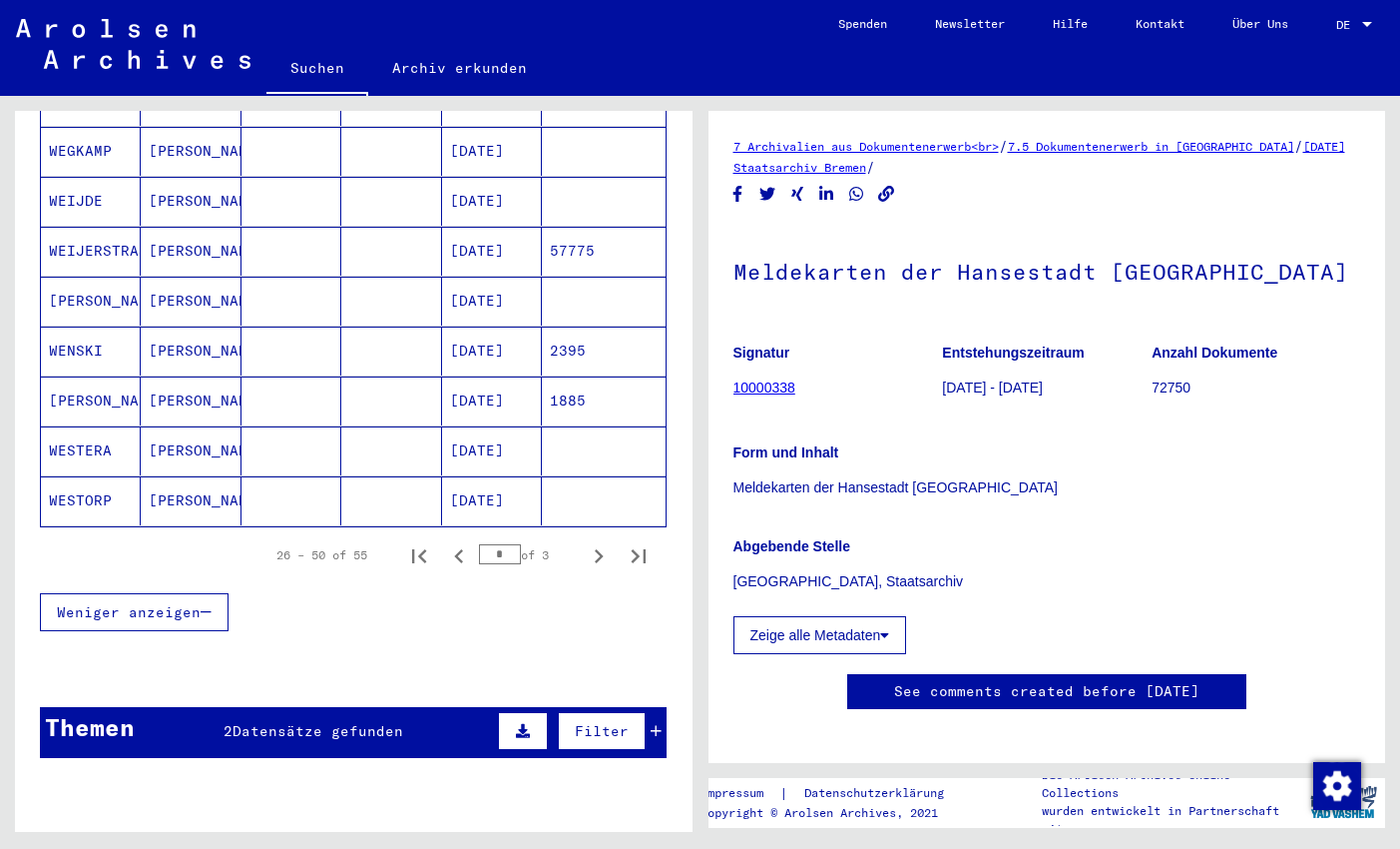
scroll to position [1170, 0]
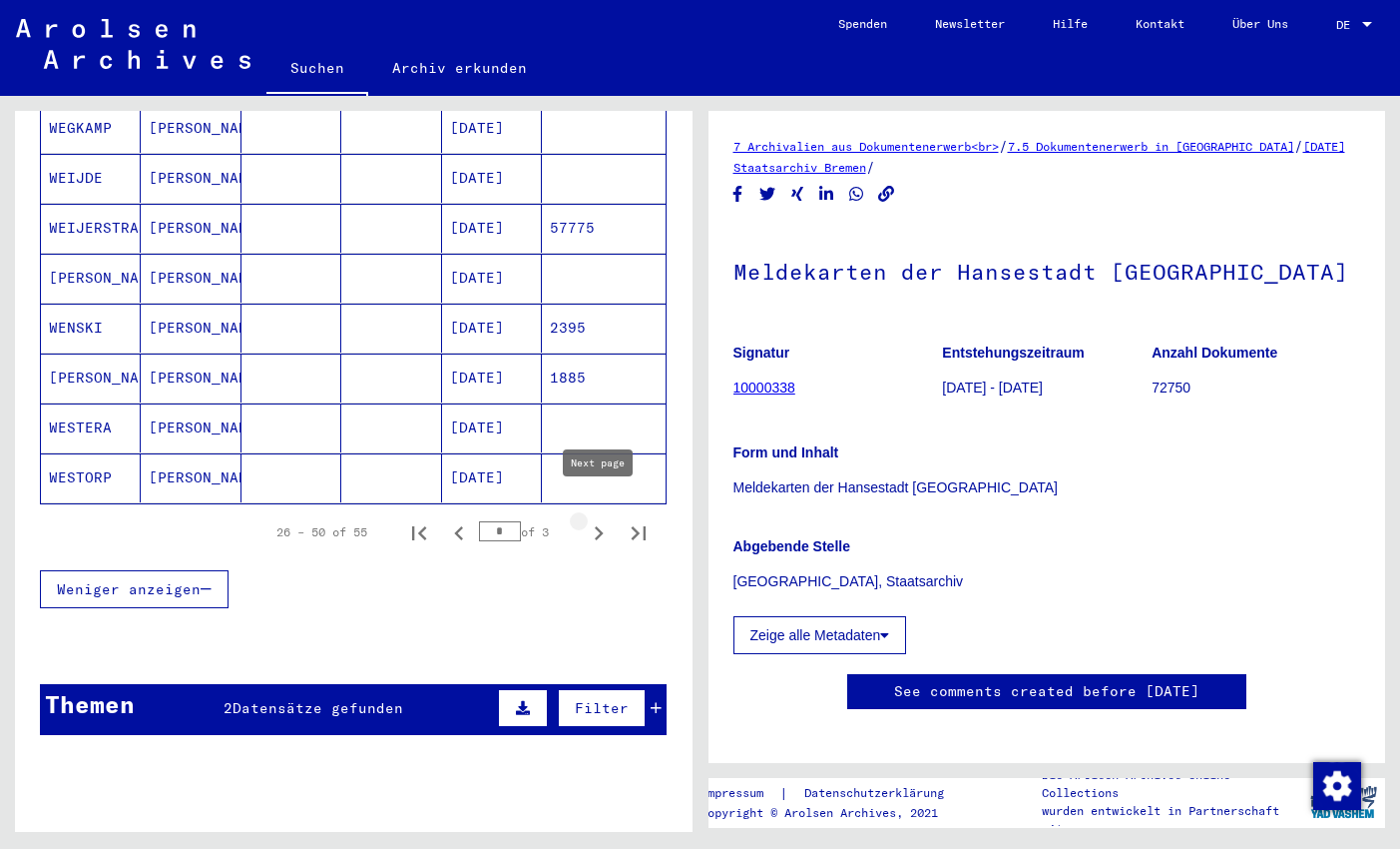
click at [601, 526] on icon "Next page" at bounding box center [599, 533] width 9 height 14
type input "*"
